Goal: Task Accomplishment & Management: Manage account settings

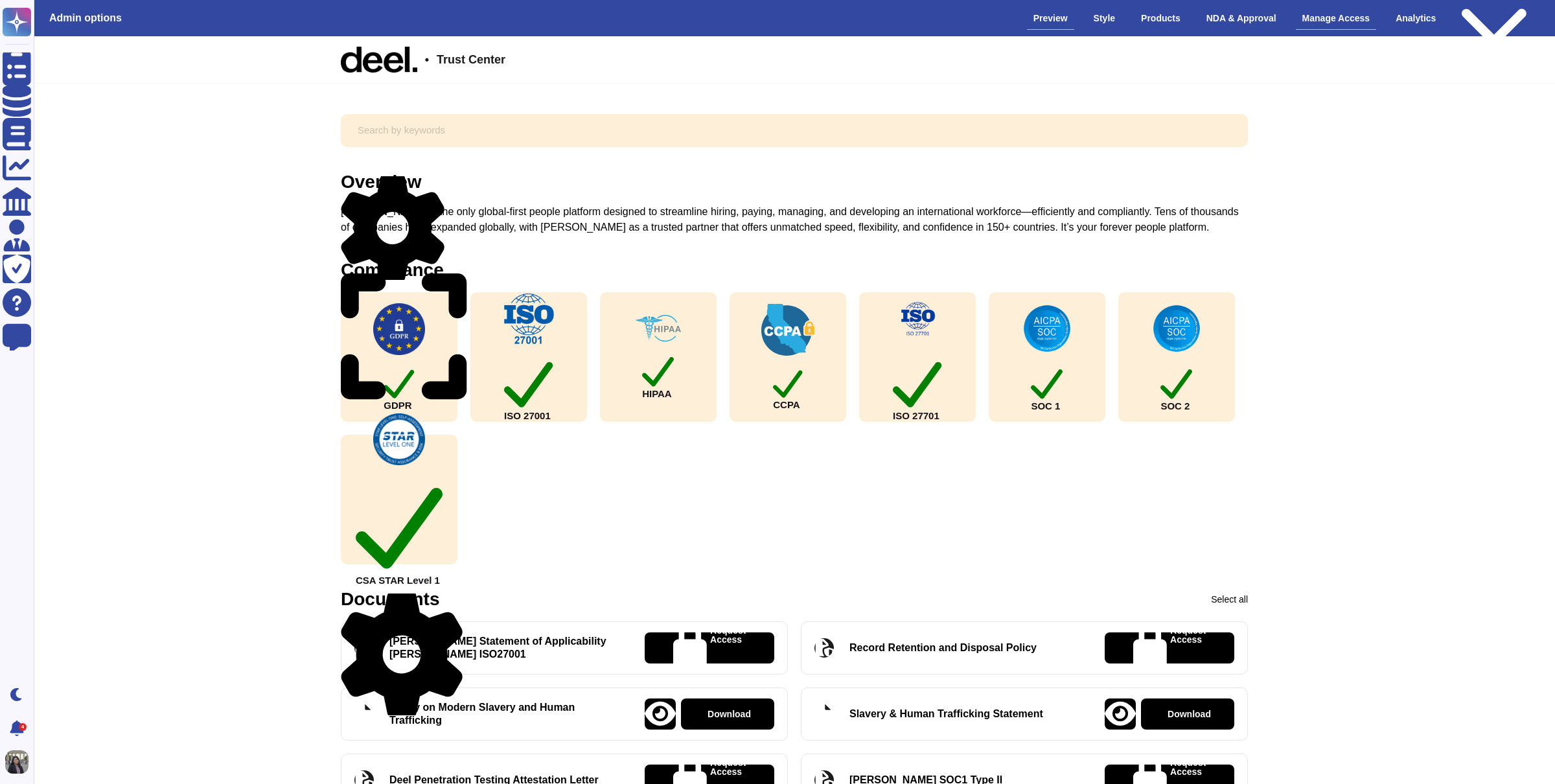
click at [1344, 16] on div "Manage Access" at bounding box center [1336, 19] width 81 height 23
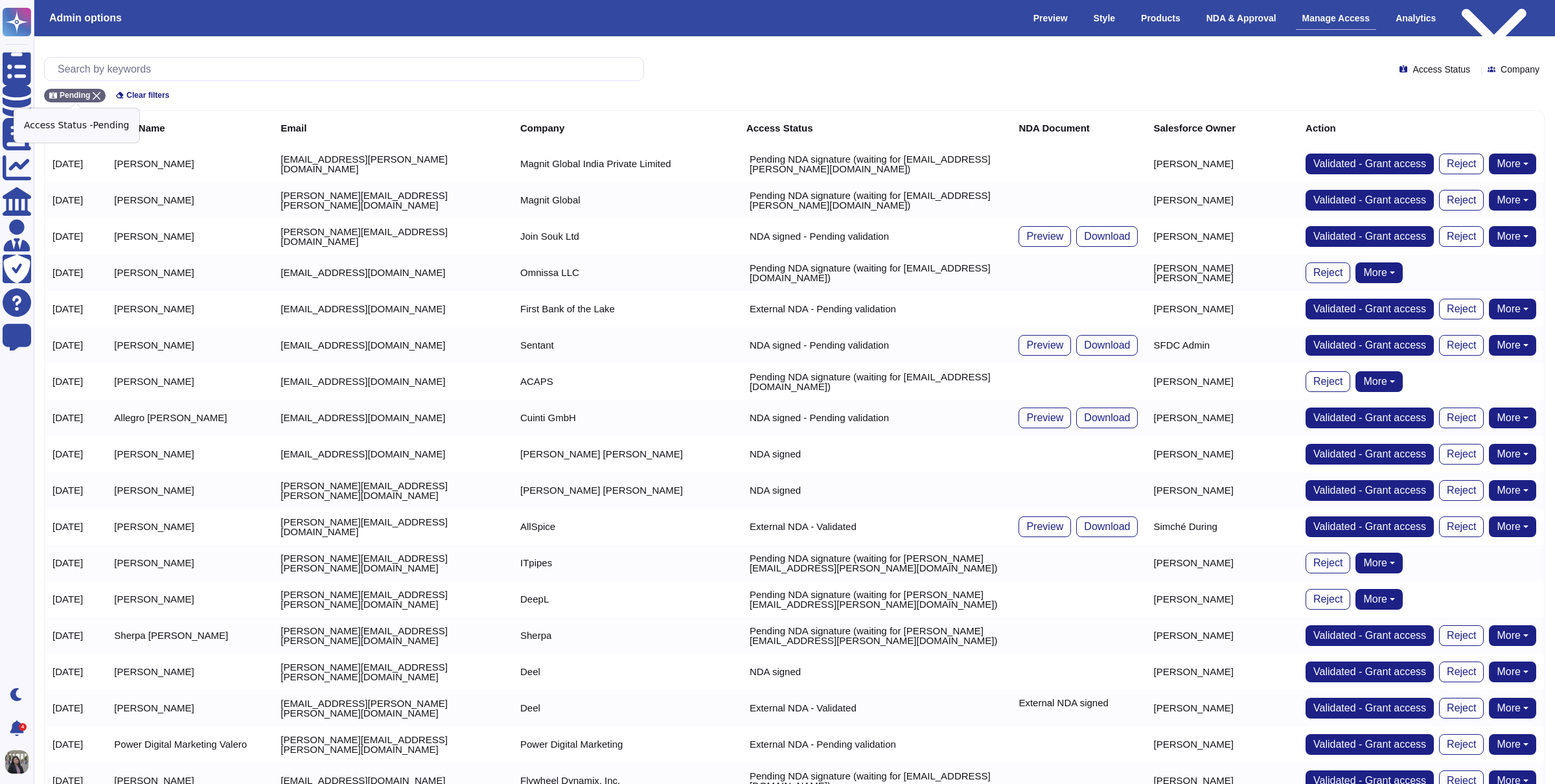
click at [96, 94] on icon at bounding box center [97, 96] width 8 height 8
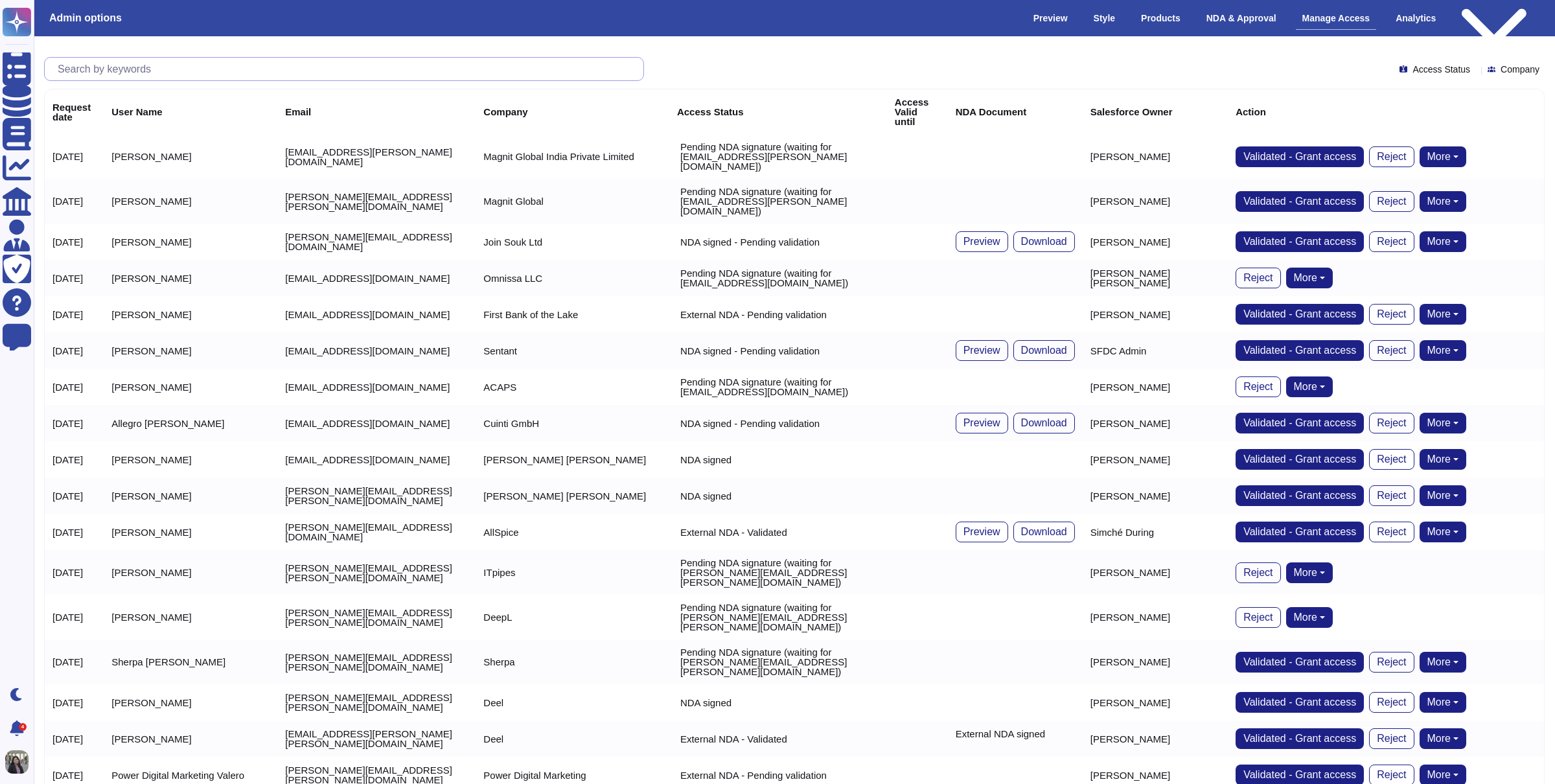
click at [140, 65] on input "text" at bounding box center [348, 69] width 593 height 23
click at [142, 72] on input "text" at bounding box center [348, 69] width 593 height 23
paste input "[EMAIL_ADDRESS][DOMAIN_NAME]"
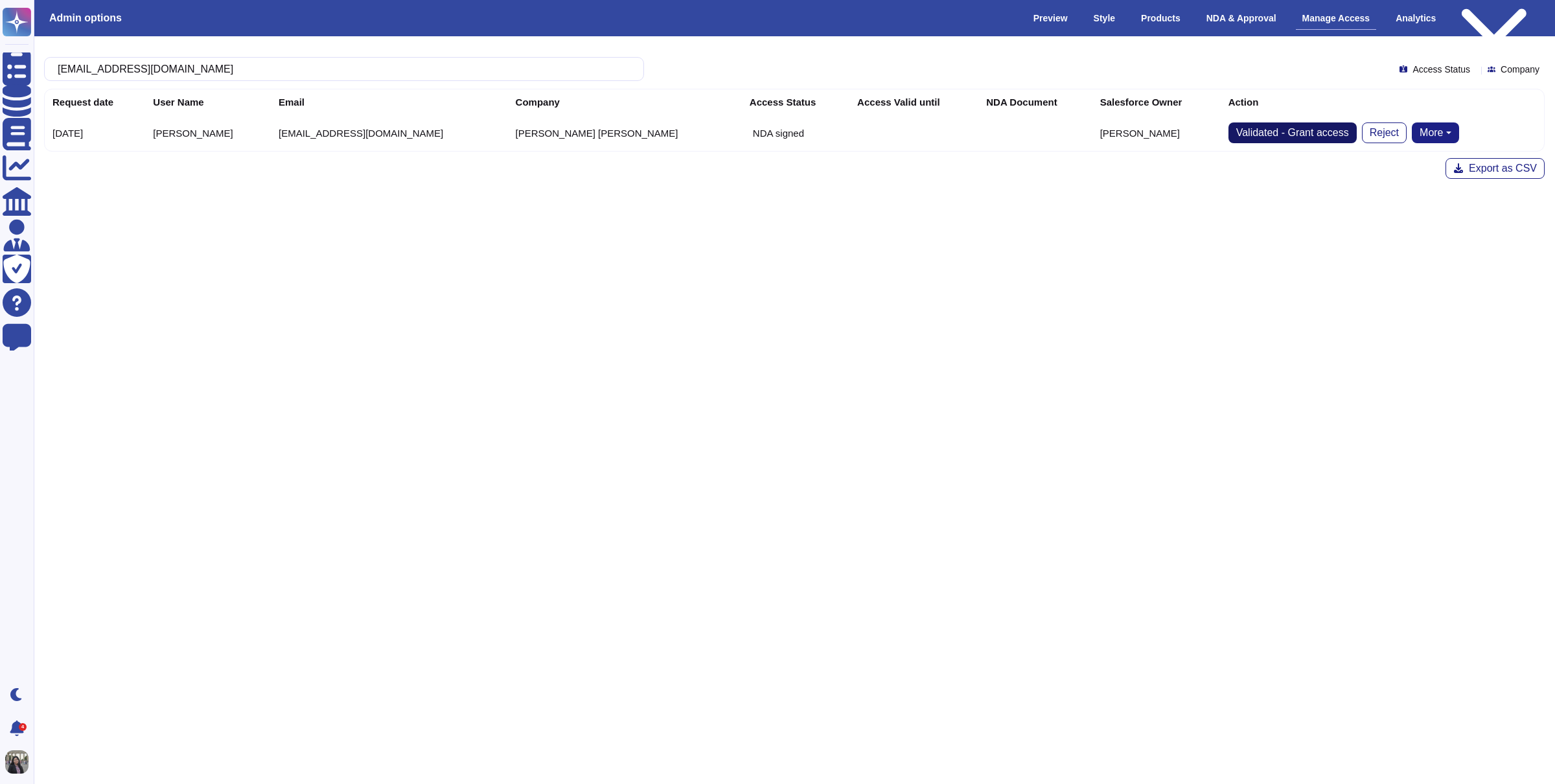
type input "[EMAIL_ADDRESS][DOMAIN_NAME]"
click at [1260, 139] on button "Validated - Grant access" at bounding box center [1292, 133] width 128 height 21
